Goal: Information Seeking & Learning: Learn about a topic

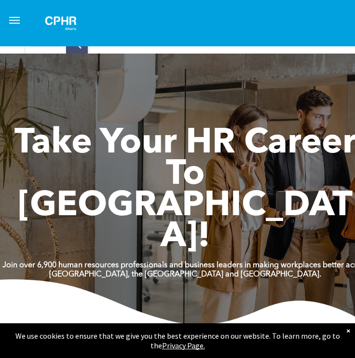
click at [21, 26] on button "menu" at bounding box center [14, 20] width 19 height 19
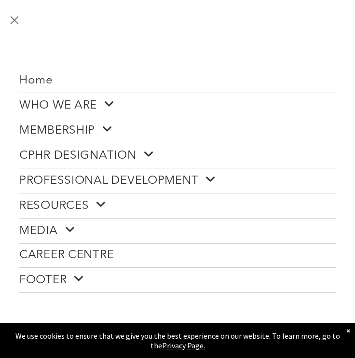
click at [101, 145] on link "CPHR DESIGNATION" at bounding box center [177, 155] width 316 height 25
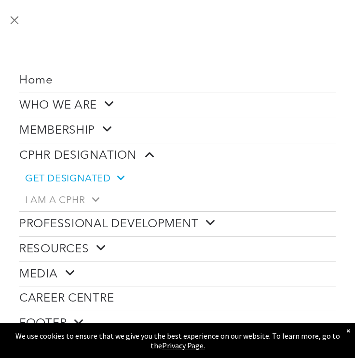
click at [98, 181] on span "GET DESIGNATED" at bounding box center [74, 179] width 99 height 12
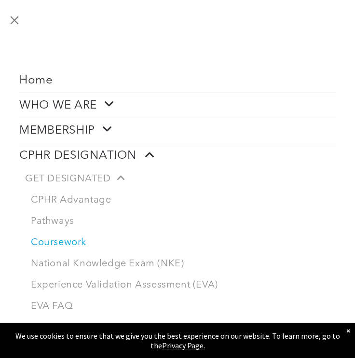
scroll to position [27, 0]
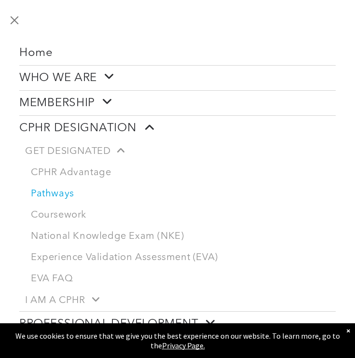
click at [66, 198] on link "Pathways" at bounding box center [180, 193] width 310 height 21
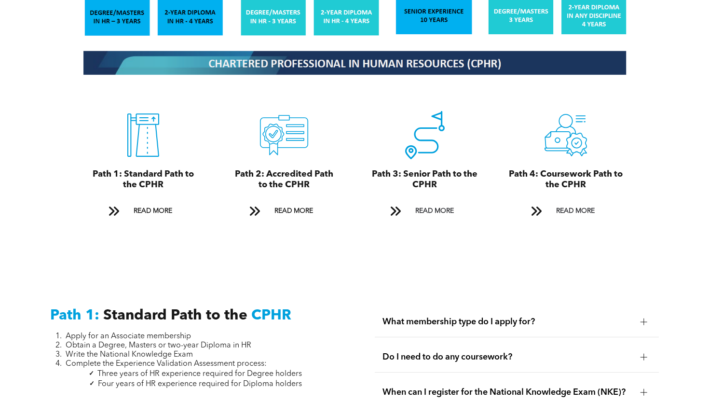
scroll to position [1112, 0]
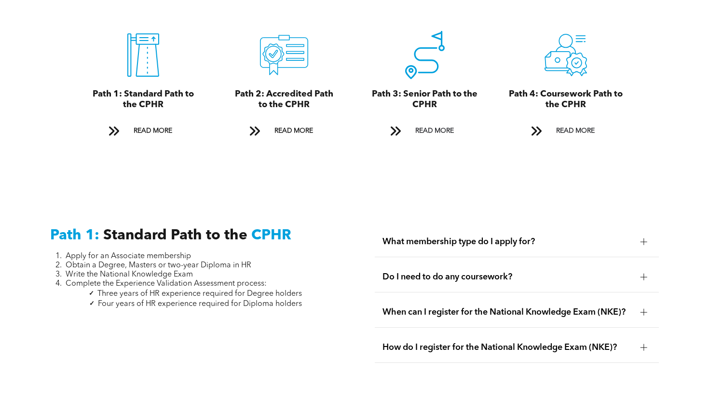
click at [354, 236] on span "What membership type do I apply for?" at bounding box center [507, 241] width 250 height 11
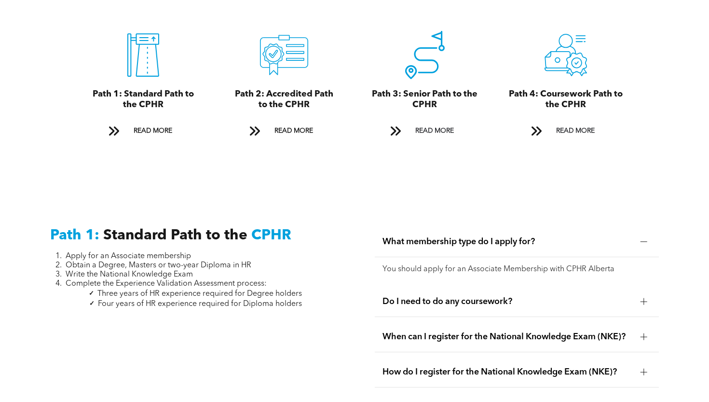
click at [354, 286] on div "Do I need to do any coursework?" at bounding box center [517, 301] width 284 height 30
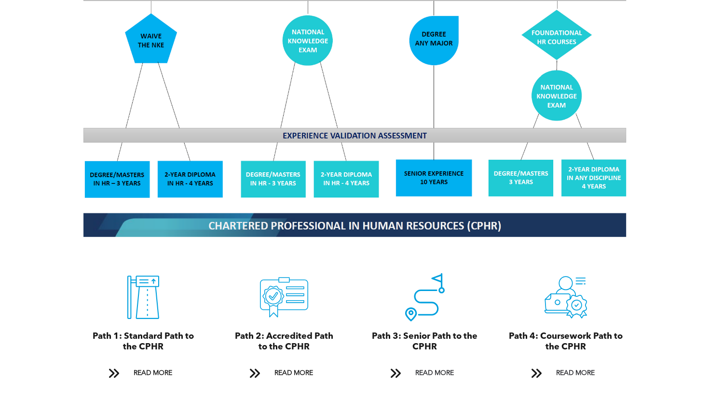
scroll to position [931, 0]
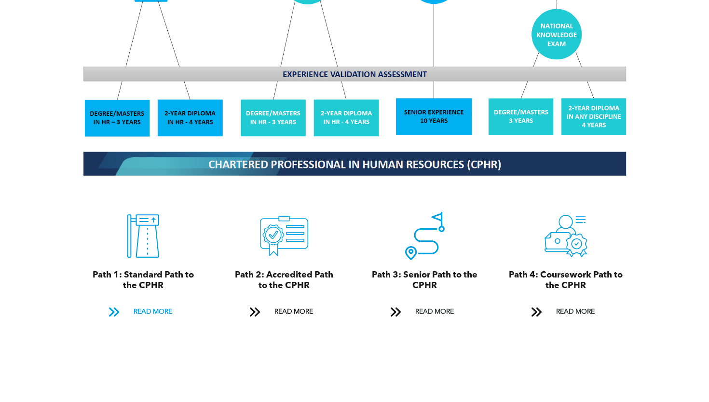
click at [152, 303] on span "READ MORE" at bounding box center [152, 312] width 45 height 18
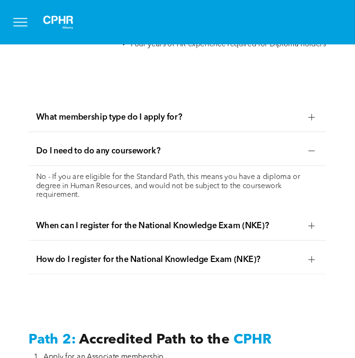
scroll to position [1293, 0]
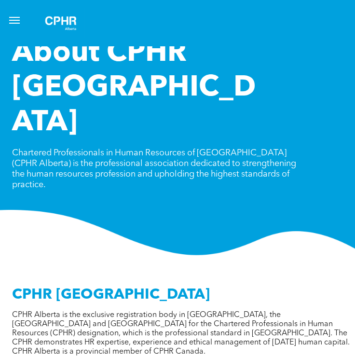
scroll to position [0, 3]
click at [16, 26] on button "menu" at bounding box center [14, 20] width 19 height 19
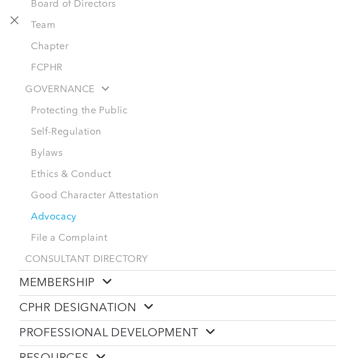
scroll to position [170, 0]
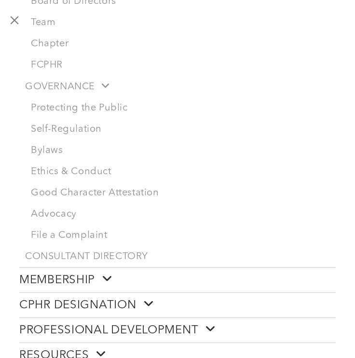
click at [157, 305] on link "CPHR DESIGNATION" at bounding box center [177, 305] width 316 height 25
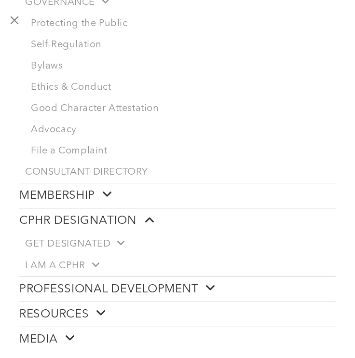
scroll to position [268, 0]
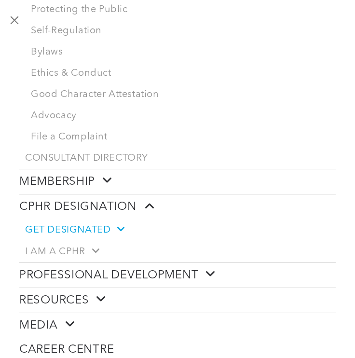
click at [111, 232] on span at bounding box center [116, 229] width 13 height 10
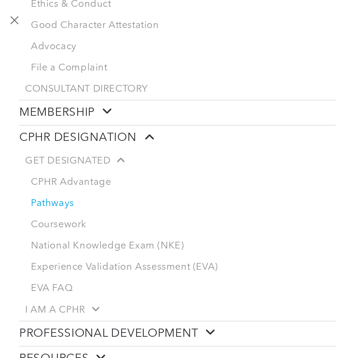
scroll to position [339, 0]
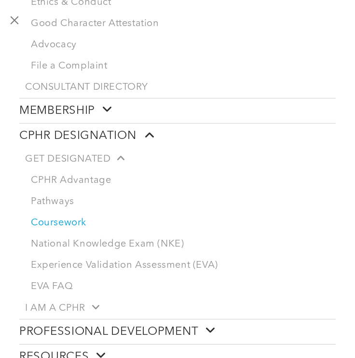
click at [82, 226] on link "Coursework" at bounding box center [180, 222] width 310 height 21
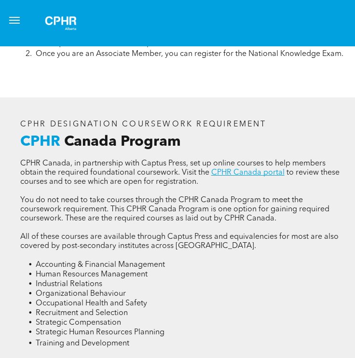
scroll to position [1454, 2]
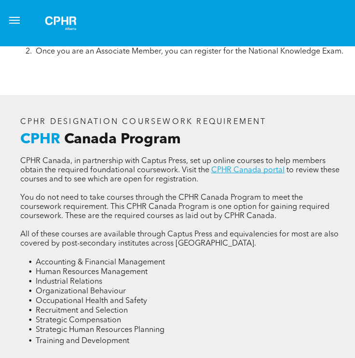
click at [70, 136] on span "Canada Program" at bounding box center [122, 139] width 117 height 14
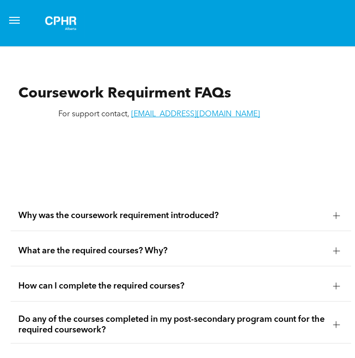
scroll to position [1917, 4]
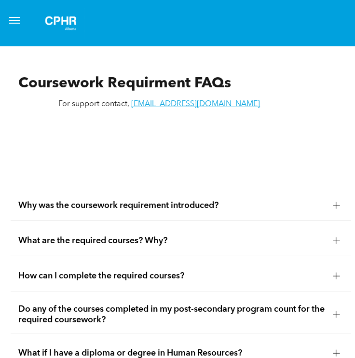
click at [136, 241] on span "What are the required courses? Why?" at bounding box center [171, 240] width 307 height 11
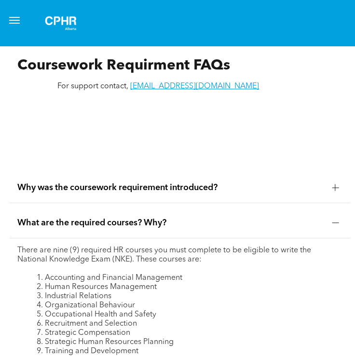
click at [135, 229] on div "What are the required courses? Why?" at bounding box center [180, 223] width 341 height 30
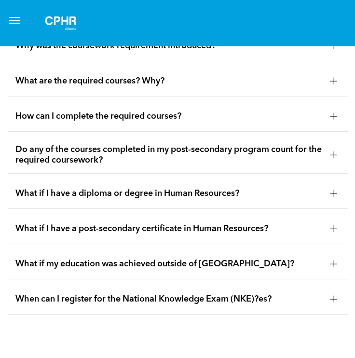
scroll to position [2078, 7]
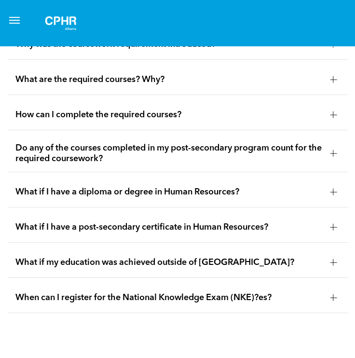
click at [138, 226] on span "What if I have a post-secondary certificate in Human Resources?" at bounding box center [168, 227] width 307 height 11
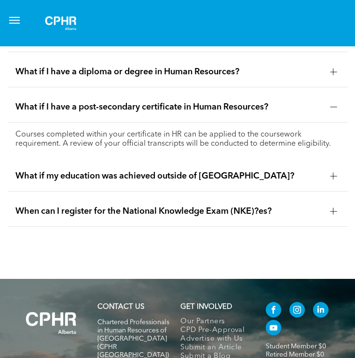
scroll to position [2203, 7]
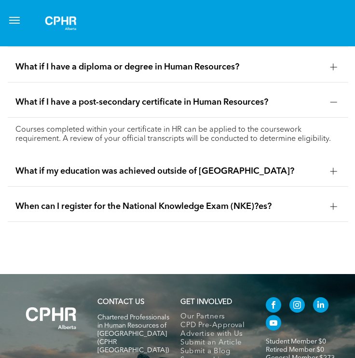
click at [144, 214] on div "When can I register for the National Knowledge Exam (NKE)?es?" at bounding box center [178, 206] width 341 height 30
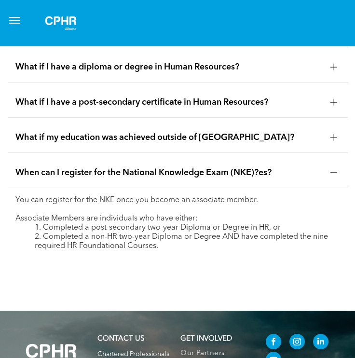
click at [180, 168] on span "When can I register for the National Knowledge Exam (NKE)?es?" at bounding box center [168, 172] width 307 height 11
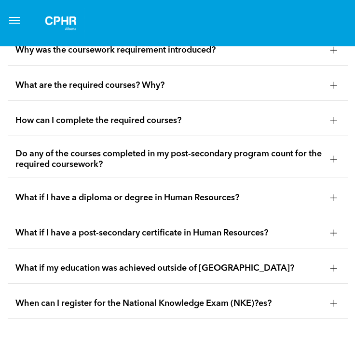
scroll to position [2066, 7]
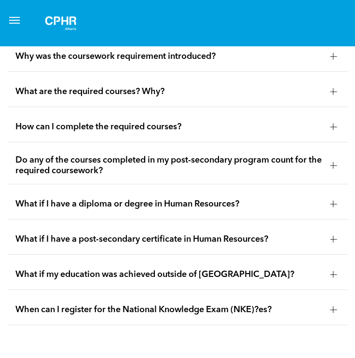
click at [203, 274] on span "What if my education was achieved outside of Canada?" at bounding box center [168, 274] width 307 height 11
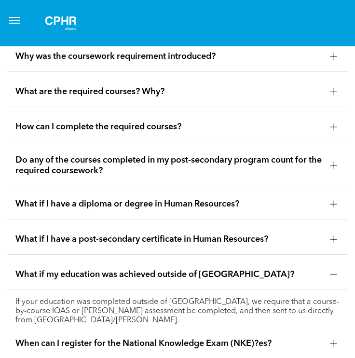
click at [203, 274] on span "What if my education was achieved outside of Canada?" at bounding box center [168, 274] width 307 height 11
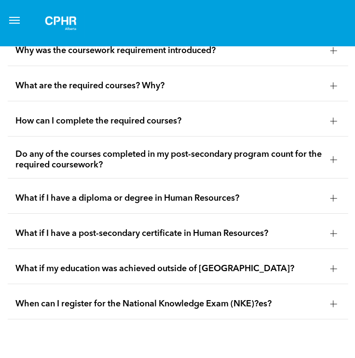
scroll to position [2053, 7]
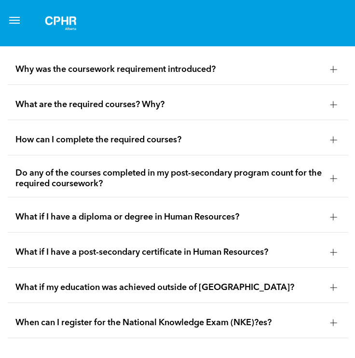
click at [217, 183] on span "Do any of the courses completed in my post-secondary program count for the requ…" at bounding box center [168, 178] width 307 height 21
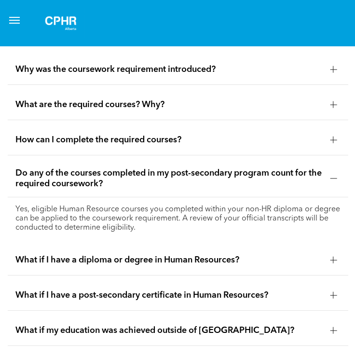
click at [217, 183] on span "Do any of the courses completed in my post-secondary program count for the requ…" at bounding box center [168, 178] width 307 height 21
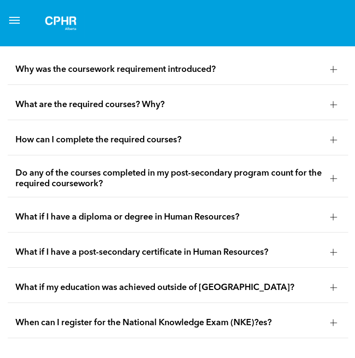
click at [234, 186] on span "Do any of the courses completed in my post-secondary program count for the requ…" at bounding box center [168, 178] width 307 height 21
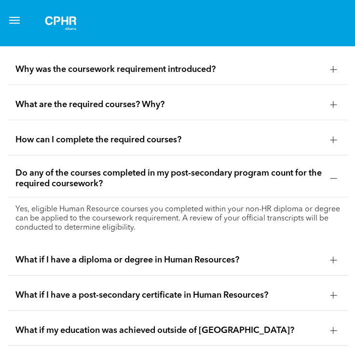
click at [234, 186] on span "Do any of the courses completed in my post-secondary program count for the requ…" at bounding box center [168, 178] width 307 height 21
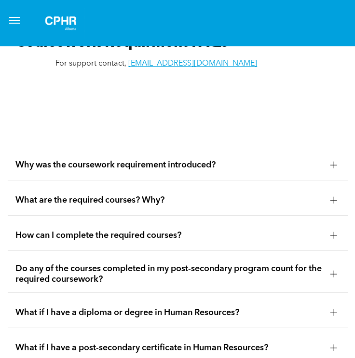
scroll to position [1955, 7]
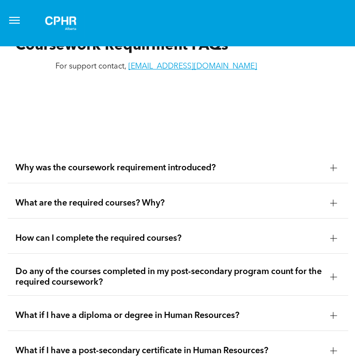
click at [235, 199] on span "What are the required courses? Why?" at bounding box center [168, 203] width 307 height 11
